Goal: Transaction & Acquisition: Obtain resource

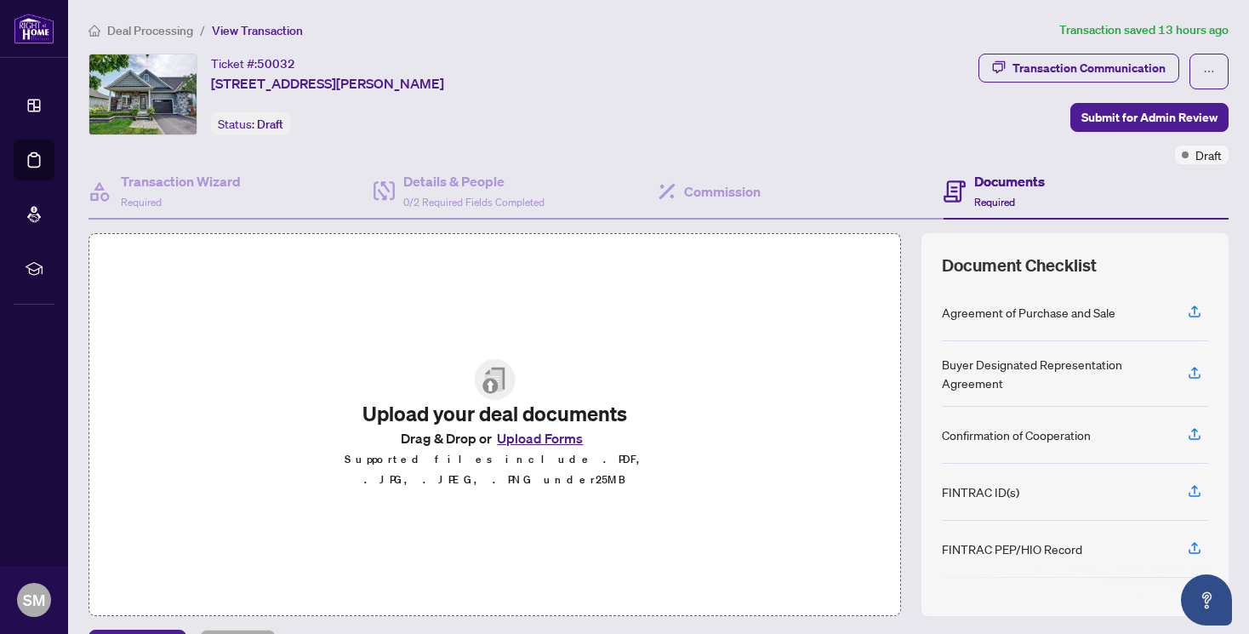
scroll to position [273, 0]
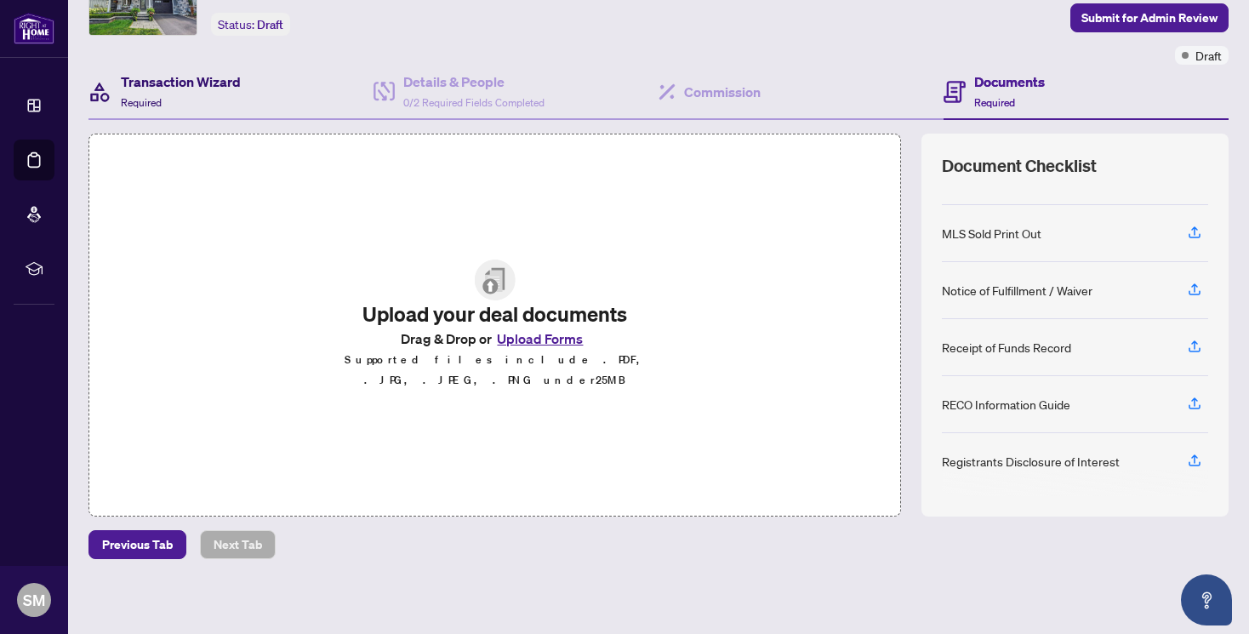
click at [206, 80] on h4 "Transaction Wizard" at bounding box center [181, 81] width 120 height 20
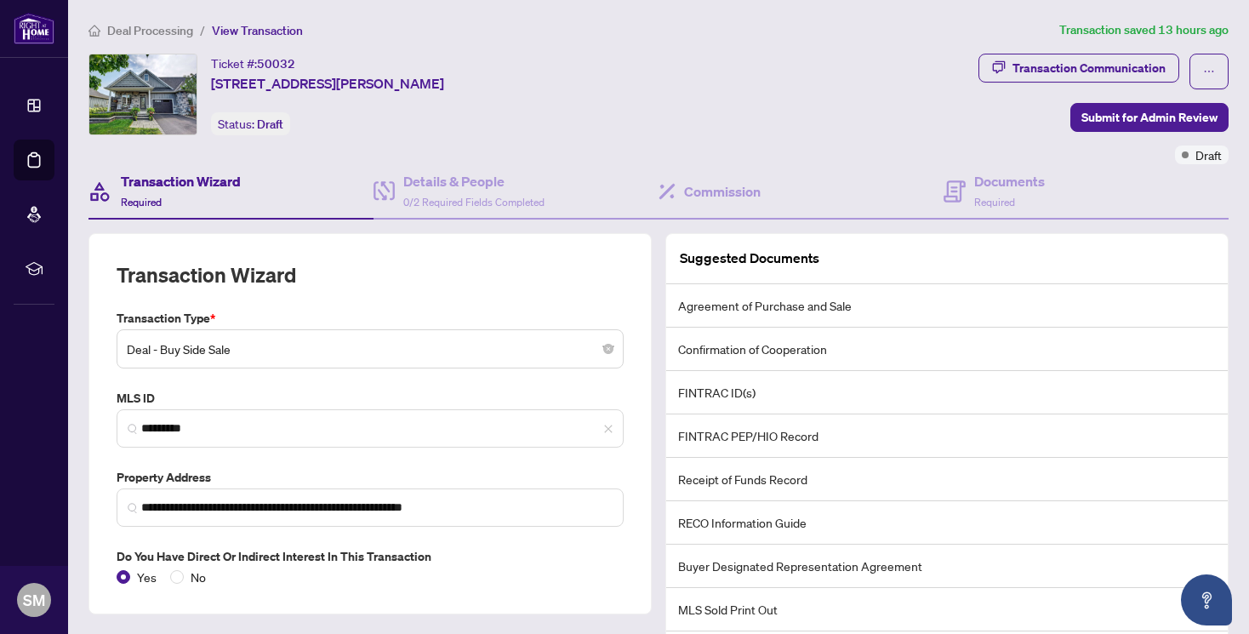
click at [153, 28] on span "Deal Processing" at bounding box center [150, 30] width 86 height 15
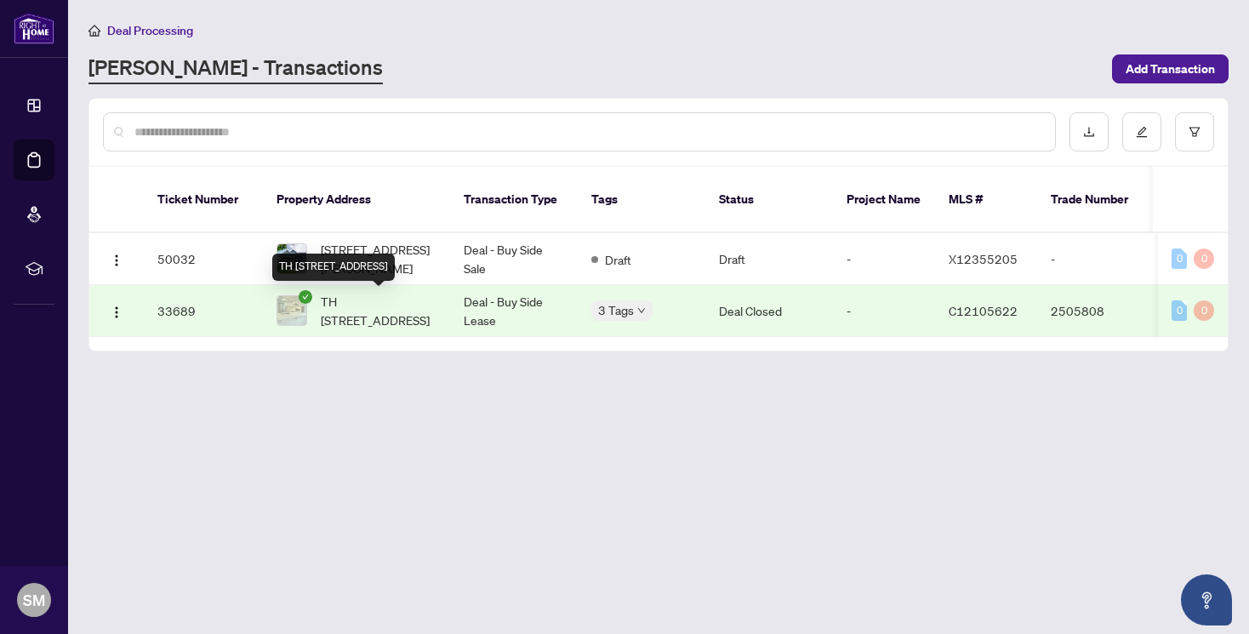
click at [375, 323] on span "TH [STREET_ADDRESS]" at bounding box center [379, 310] width 116 height 37
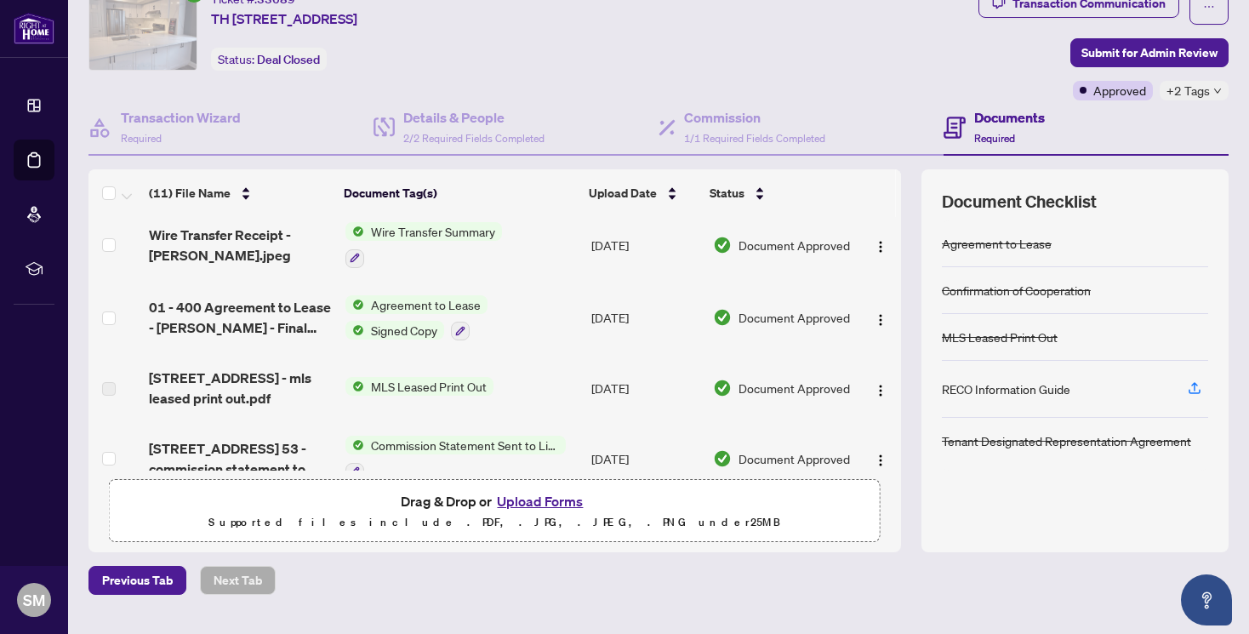
scroll to position [541, 0]
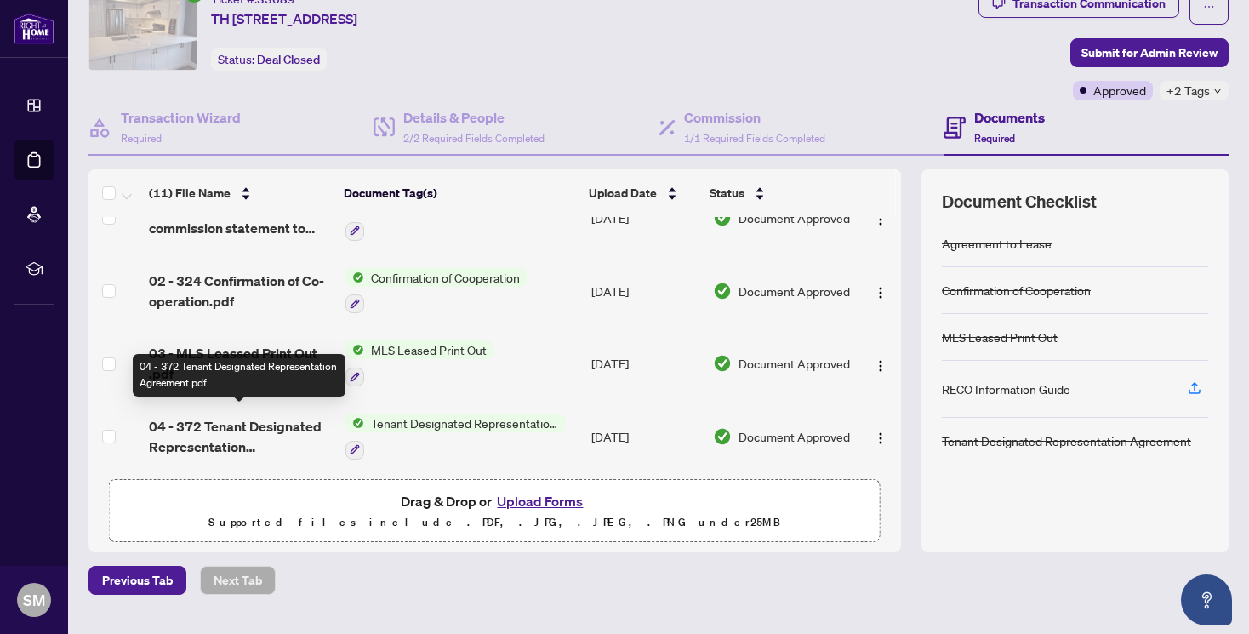
click at [262, 422] on span "04 - 372 Tenant Designated Representation Agreement.pdf" at bounding box center [240, 436] width 183 height 41
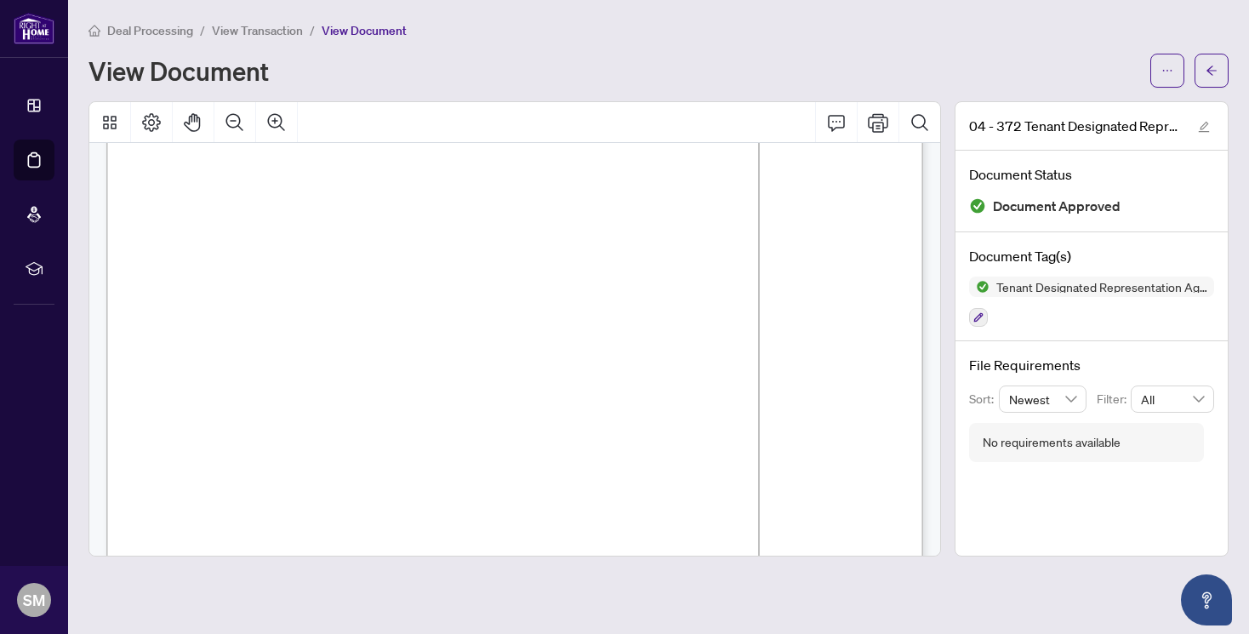
scroll to position [3498, 0]
drag, startPoint x: 168, startPoint y: 190, endPoint x: 402, endPoint y: 500, distance: 389.4
click at [466, 472] on span "– supervise every designated representative to ensure they fulfill their duties…" at bounding box center [491, 474] width 645 height 13
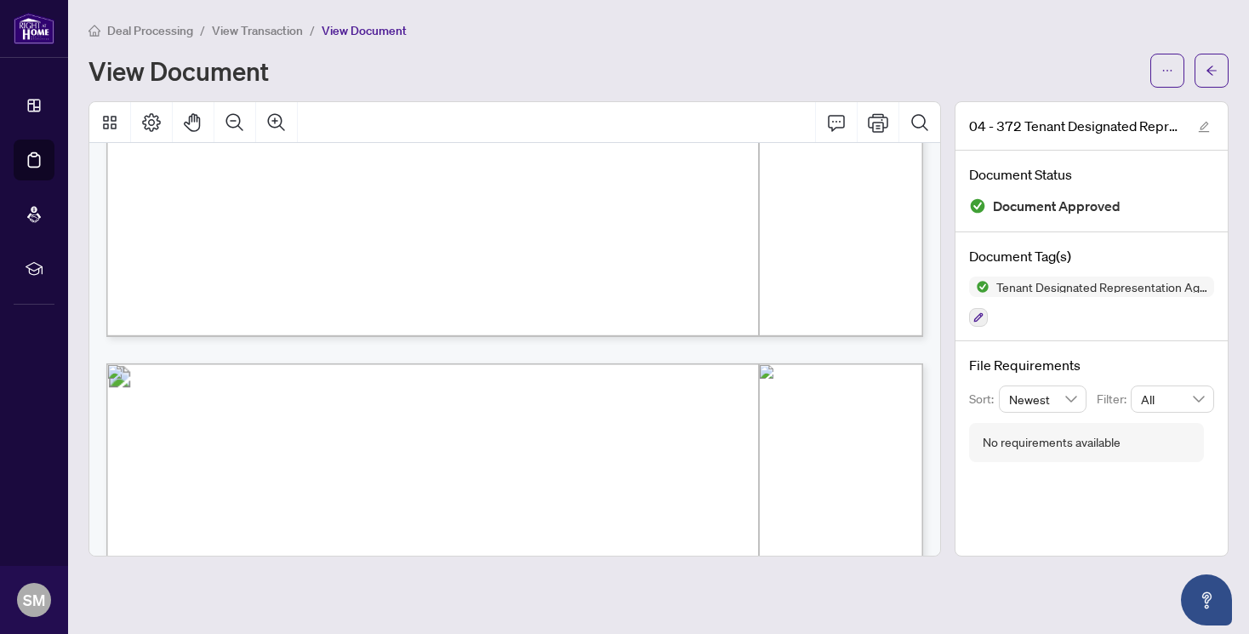
scroll to position [4129, 0]
click at [886, 129] on icon "Print" at bounding box center [878, 122] width 20 height 20
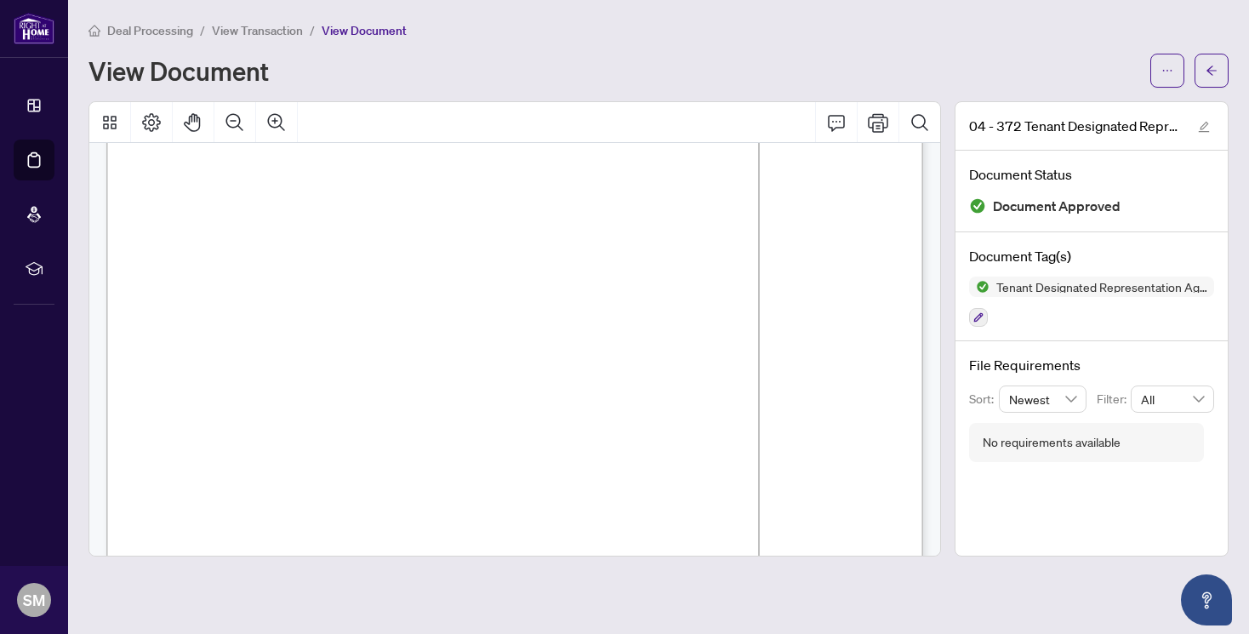
scroll to position [3428, 0]
drag, startPoint x: 168, startPoint y: 260, endPoint x: 378, endPoint y: 465, distance: 292.5
drag, startPoint x: 865, startPoint y: 296, endPoint x: 167, endPoint y: 263, distance: 699.4
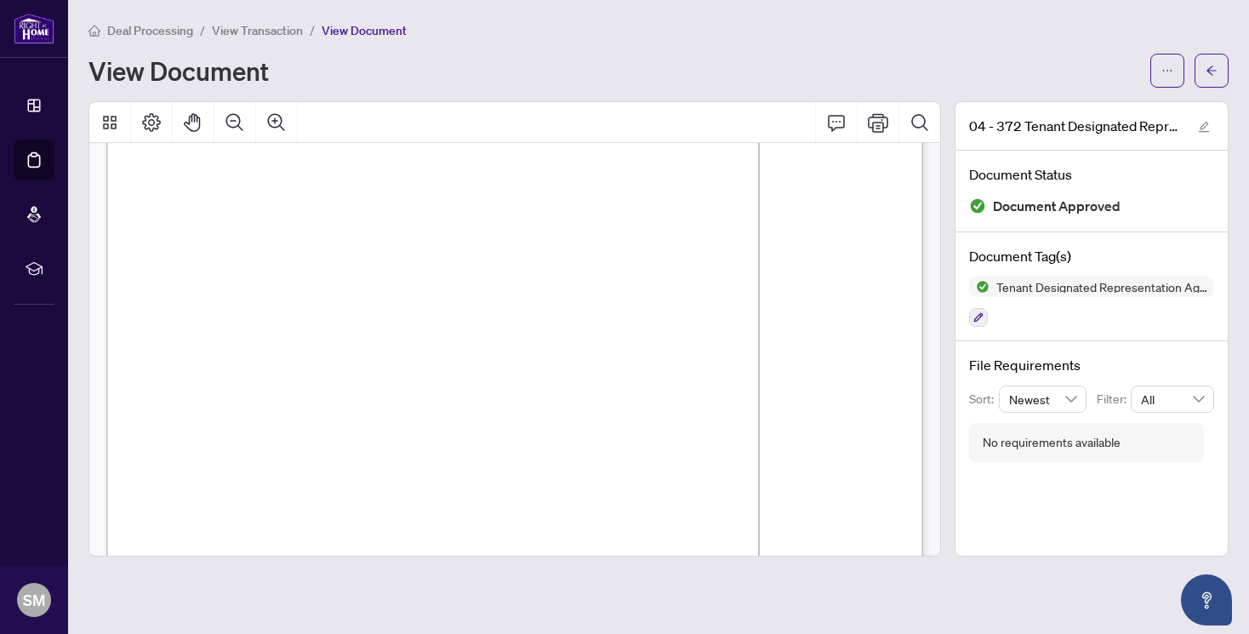
click at [430, 363] on span "of the agreement will remain in effect." at bounding box center [302, 367] width 281 height 13
click at [1163, 77] on span "button" at bounding box center [1168, 70] width 12 height 27
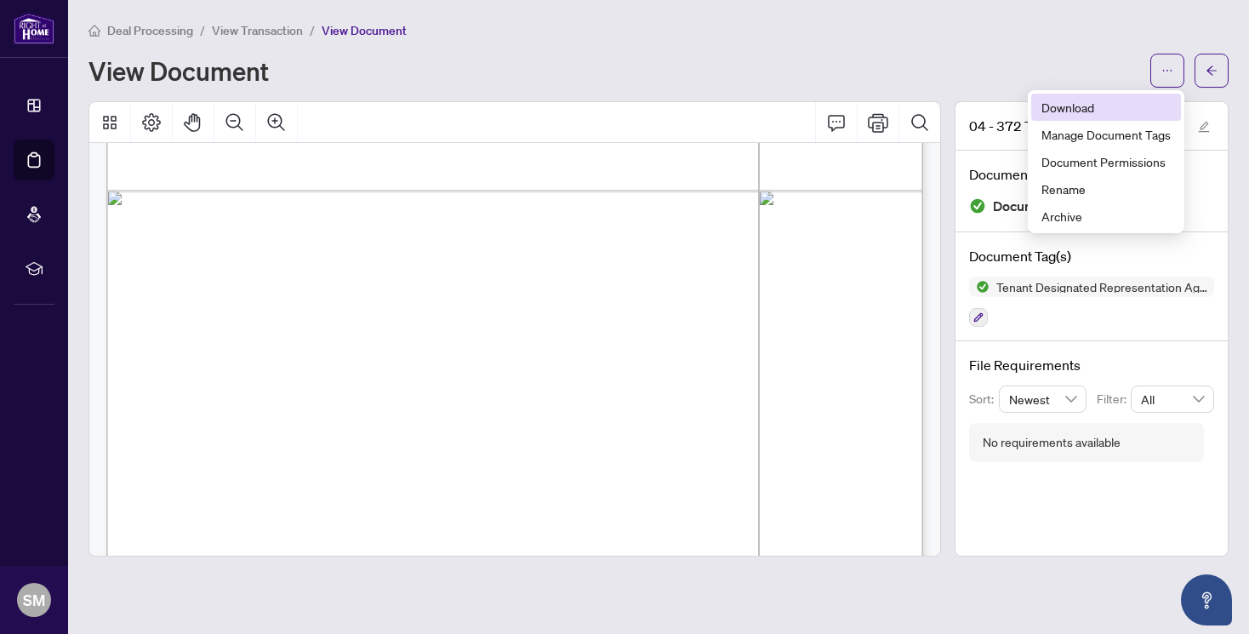
click at [1080, 113] on span "Download" at bounding box center [1106, 107] width 129 height 19
